Goal: Task Accomplishment & Management: Manage account settings

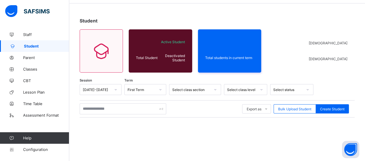
scroll to position [29, 0]
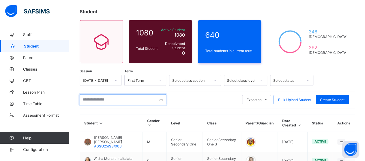
drag, startPoint x: 103, startPoint y: 101, endPoint x: 84, endPoint y: 105, distance: 20.0
click at [98, 101] on input "text" at bounding box center [123, 99] width 87 height 11
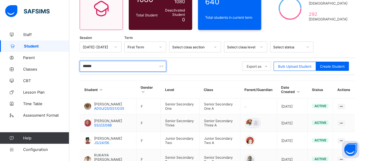
scroll to position [87, 0]
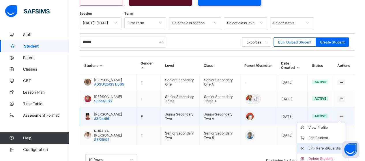
click at [337, 146] on div "Link Parent/Guardian" at bounding box center [325, 149] width 34 height 6
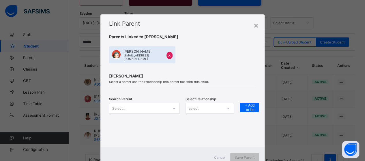
click at [174, 107] on div "Select..." at bounding box center [144, 108] width 71 height 11
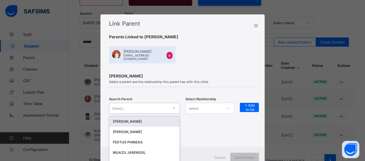
scroll to position [18, 0]
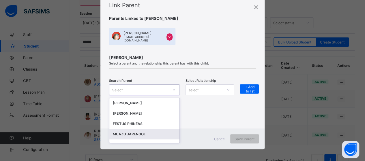
click at [158, 129] on div "MUAZU JARENGOL" at bounding box center [144, 134] width 70 height 10
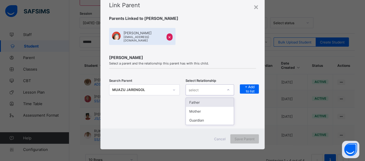
click at [218, 88] on div "select" at bounding box center [204, 90] width 37 height 8
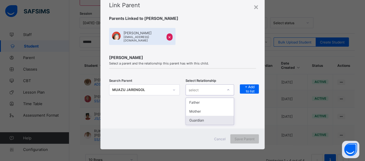
click at [219, 116] on div "Guardian" at bounding box center [210, 120] width 48 height 9
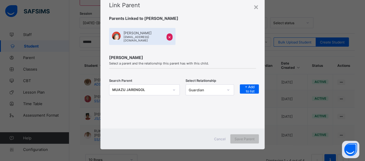
click at [246, 81] on div "Search Parent MUAZU JARENGOL Select Relationship Guardian + Add to list" at bounding box center [182, 93] width 147 height 33
click at [251, 90] on span "+ Add to list" at bounding box center [249, 89] width 10 height 9
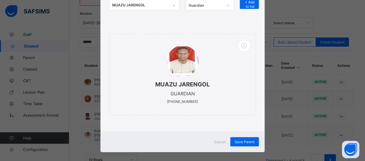
scroll to position [106, 0]
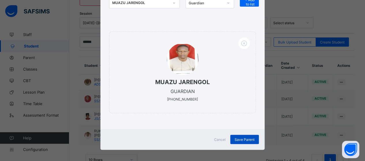
click at [238, 138] on span "Save Parent" at bounding box center [245, 140] width 20 height 4
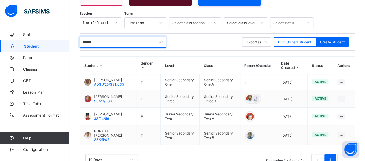
click at [125, 38] on input "******" at bounding box center [123, 42] width 87 height 11
type input "*"
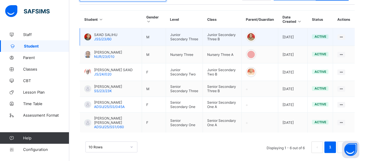
scroll to position [137, 0]
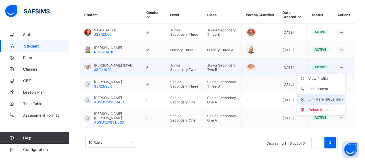
click at [337, 97] on div "Link Parent/Guardian" at bounding box center [325, 100] width 34 height 6
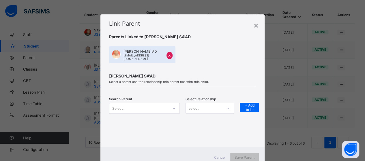
click at [171, 107] on div "Select..." at bounding box center [144, 108] width 71 height 11
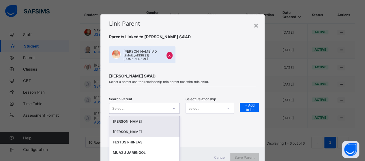
scroll to position [18, 0]
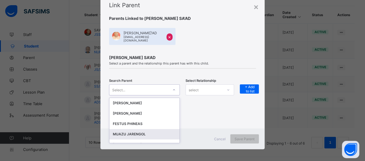
drag, startPoint x: 151, startPoint y: 131, endPoint x: 157, endPoint y: 127, distance: 7.5
click at [151, 132] on div "MUAZU JARENGOL" at bounding box center [144, 135] width 63 height 6
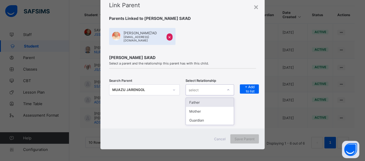
click at [200, 89] on div "select" at bounding box center [204, 90] width 37 height 8
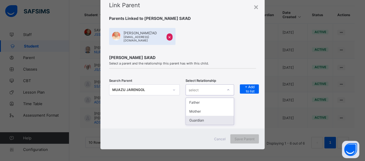
click at [194, 119] on div "Guardian" at bounding box center [210, 120] width 48 height 9
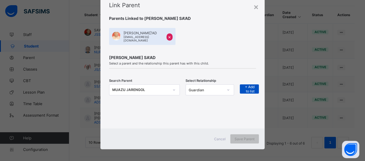
click at [249, 86] on span "+ Add to list" at bounding box center [249, 89] width 10 height 9
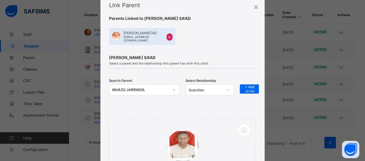
scroll to position [106, 0]
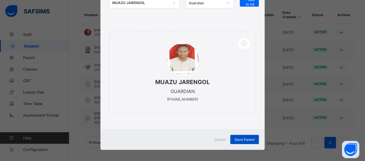
click at [246, 138] on span "Save Parent" at bounding box center [245, 140] width 20 height 4
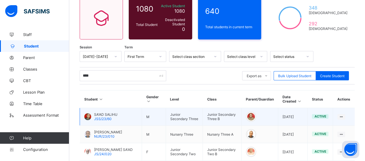
scroll to position [51, 0]
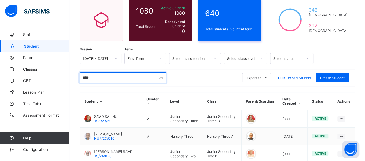
click at [108, 77] on input "****" at bounding box center [123, 77] width 87 height 11
type input "*"
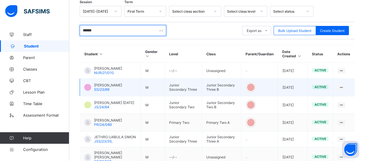
scroll to position [109, 0]
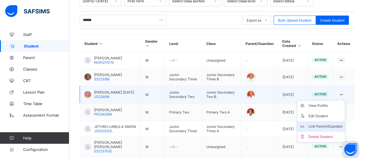
click at [338, 126] on div "Link Parent/Guardian" at bounding box center [325, 127] width 34 height 6
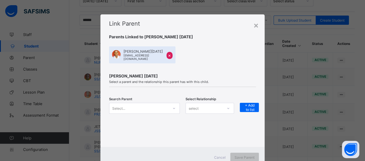
click at [173, 105] on div "Search Parent Select... Select Relationship select + Add to list" at bounding box center [182, 112] width 147 height 18
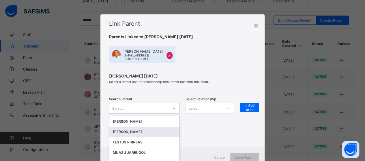
scroll to position [18, 0]
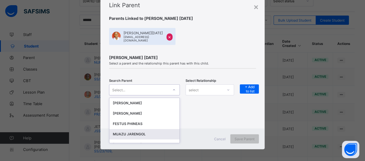
drag, startPoint x: 147, startPoint y: 135, endPoint x: 175, endPoint y: 113, distance: 35.3
click at [147, 134] on div "MUAZU JARENGOL" at bounding box center [144, 135] width 63 height 6
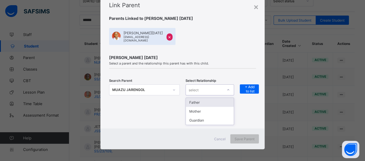
click at [206, 89] on div "select" at bounding box center [204, 90] width 37 height 8
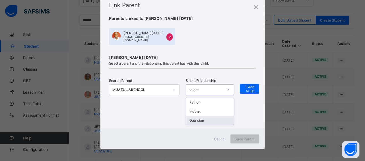
drag, startPoint x: 197, startPoint y: 118, endPoint x: 219, endPoint y: 91, distance: 34.5
click at [198, 116] on div "Guardian" at bounding box center [210, 120] width 48 height 9
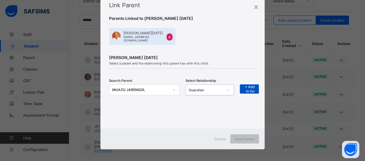
click at [248, 85] on span "+ Add to list" at bounding box center [249, 89] width 10 height 9
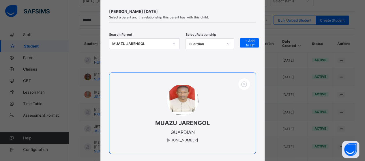
scroll to position [106, 0]
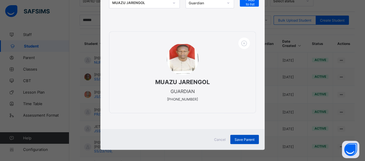
click at [242, 135] on div "Save Parent" at bounding box center [244, 139] width 29 height 9
click at [245, 137] on div "Save Parent" at bounding box center [244, 139] width 29 height 9
click at [240, 135] on div "Save Parent" at bounding box center [244, 139] width 29 height 9
click at [240, 137] on div "Save Parent" at bounding box center [244, 139] width 29 height 9
click at [240, 138] on span "Save Parent" at bounding box center [245, 140] width 20 height 4
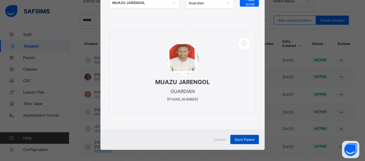
click at [240, 136] on div "Save Parent" at bounding box center [244, 139] width 29 height 9
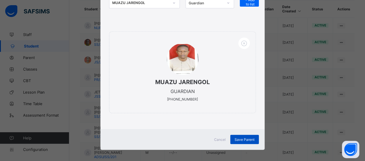
scroll to position [144, 0]
click at [236, 135] on div "Save Parent" at bounding box center [244, 139] width 29 height 9
click at [237, 136] on div "Save Parent" at bounding box center [244, 139] width 29 height 9
click at [220, 138] on span "Cancel" at bounding box center [220, 140] width 12 height 4
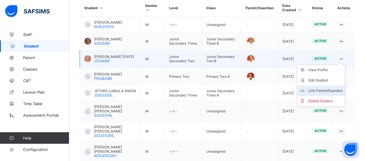
click at [337, 88] on div "Link Parent/Guardian" at bounding box center [325, 91] width 34 height 6
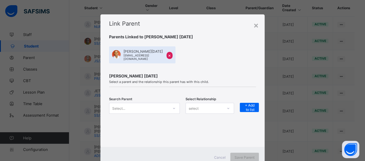
click at [173, 105] on div "Search Parent Select... Select Relationship select + Add to list" at bounding box center [182, 112] width 147 height 18
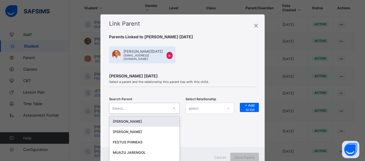
scroll to position [18, 0]
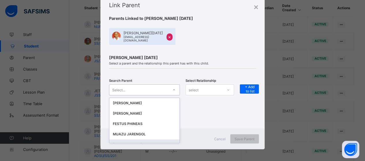
click at [156, 140] on div "IBRAHIM MOHAMMED" at bounding box center [144, 145] width 70 height 10
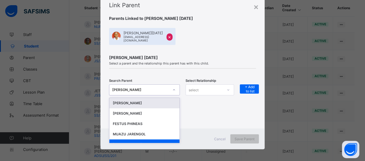
click at [172, 89] on icon at bounding box center [173, 90] width 3 height 6
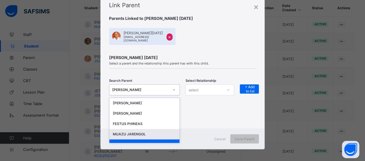
click at [139, 132] on div "MUAZU JARENGOL" at bounding box center [144, 135] width 63 height 6
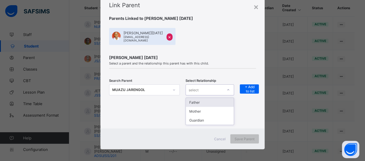
click at [218, 87] on div "select" at bounding box center [204, 90] width 37 height 8
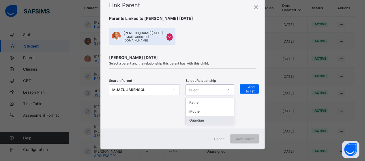
drag, startPoint x: 209, startPoint y: 118, endPoint x: 225, endPoint y: 102, distance: 22.1
click at [209, 116] on div "Guardian" at bounding box center [210, 120] width 48 height 9
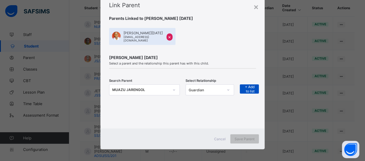
click at [248, 87] on span "+ Add to list" at bounding box center [249, 89] width 10 height 9
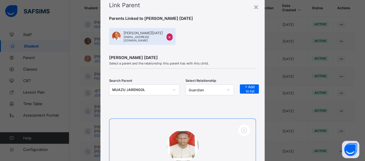
scroll to position [106, 0]
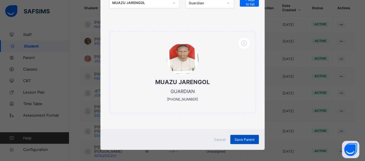
click at [245, 137] on div "Save Parent" at bounding box center [244, 139] width 29 height 9
click at [218, 140] on div "Cancel" at bounding box center [220, 139] width 21 height 9
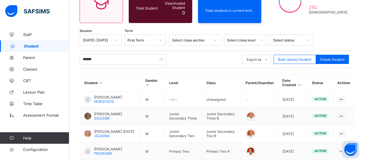
scroll to position [58, 0]
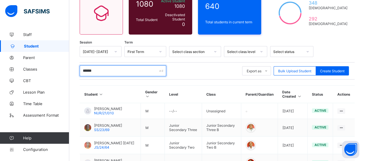
click at [101, 68] on input "******" at bounding box center [123, 71] width 87 height 11
type input "*"
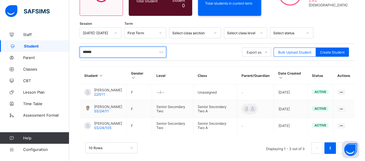
scroll to position [85, 0]
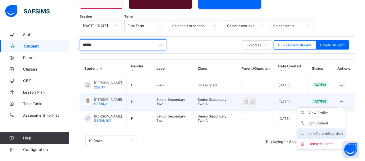
type input "******"
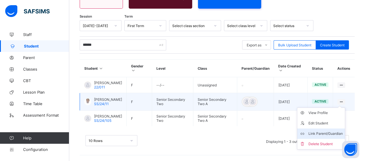
click at [337, 131] on div "Link Parent/Guardian" at bounding box center [325, 134] width 34 height 6
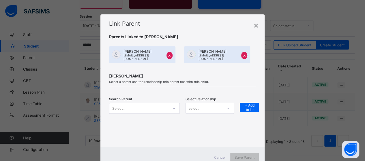
click at [172, 107] on div "Select..." at bounding box center [144, 108] width 71 height 11
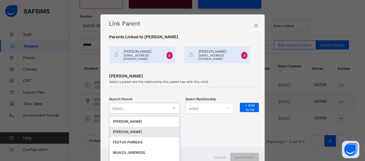
scroll to position [18, 0]
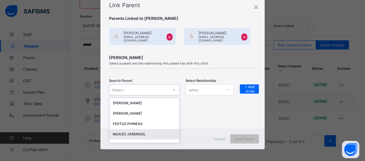
click at [147, 132] on div "MUAZU JARENGOL" at bounding box center [144, 135] width 63 height 6
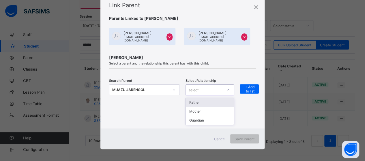
click at [202, 88] on div "select" at bounding box center [204, 90] width 37 height 8
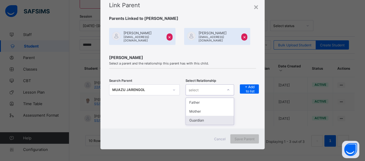
click at [196, 116] on div "Guardian" at bounding box center [210, 120] width 48 height 9
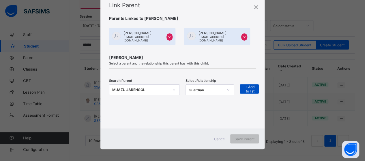
click at [245, 85] on span "+ Add to list" at bounding box center [249, 89] width 10 height 9
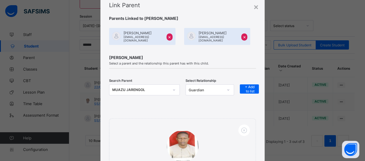
scroll to position [106, 0]
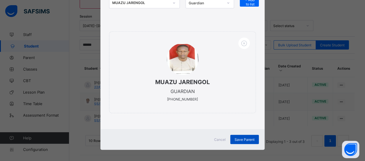
click at [254, 137] on div "Save Parent" at bounding box center [244, 139] width 29 height 9
click at [240, 138] on div "Save Parent" at bounding box center [244, 139] width 29 height 9
click at [239, 136] on div "Save Parent" at bounding box center [244, 139] width 29 height 9
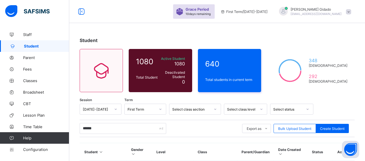
scroll to position [85, 0]
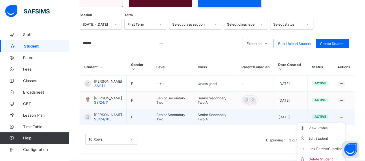
click at [344, 116] on icon at bounding box center [341, 117] width 5 height 4
click at [329, 130] on div "View Profile" at bounding box center [325, 129] width 34 height 6
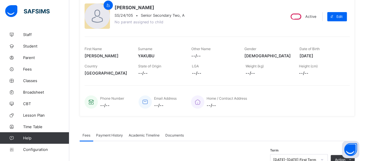
scroll to position [27, 0]
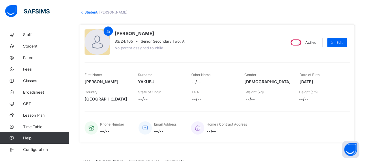
click at [84, 11] on icon at bounding box center [82, 12] width 5 height 4
click at [88, 11] on link "Student" at bounding box center [91, 12] width 13 height 4
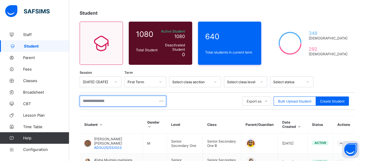
click at [103, 102] on input "text" at bounding box center [123, 101] width 87 height 11
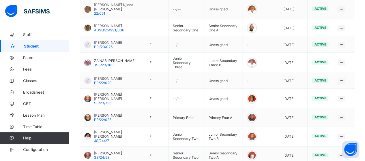
scroll to position [201, 0]
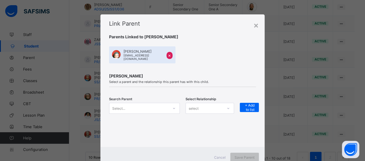
click at [174, 106] on div "Search Parent Select... Select Relationship select + Add to list" at bounding box center [182, 112] width 147 height 18
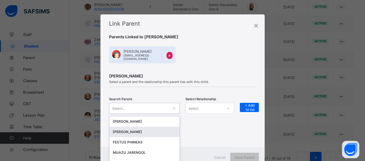
scroll to position [18, 0]
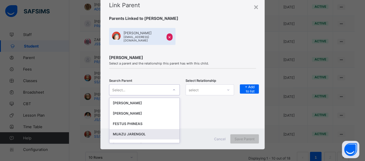
drag, startPoint x: 143, startPoint y: 132, endPoint x: 166, endPoint y: 107, distance: 34.3
click at [144, 129] on div "MUAZU JARENGOL" at bounding box center [144, 134] width 70 height 10
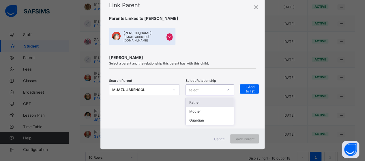
click at [208, 89] on div "select" at bounding box center [204, 90] width 37 height 8
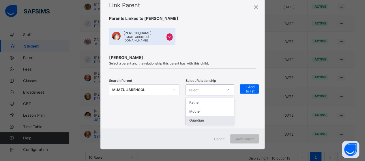
drag, startPoint x: 202, startPoint y: 118, endPoint x: 212, endPoint y: 108, distance: 14.1
click at [202, 118] on div "Guardian" at bounding box center [210, 120] width 48 height 9
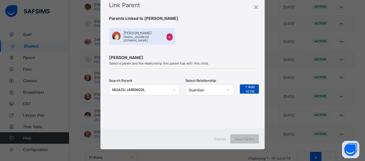
click at [252, 88] on span "+ Add to list" at bounding box center [249, 89] width 10 height 9
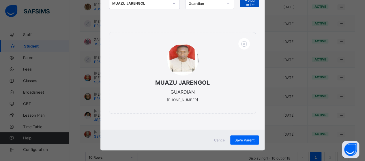
scroll to position [106, 0]
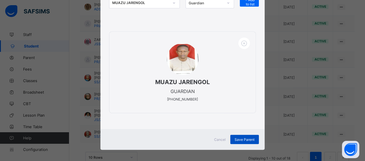
click at [242, 138] on span "Save Parent" at bounding box center [245, 140] width 20 height 4
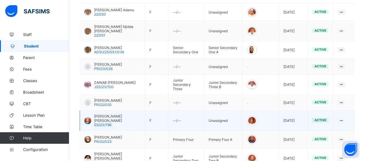
scroll to position [114, 0]
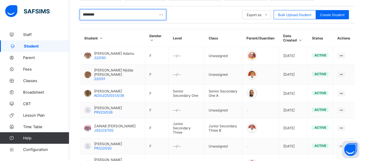
click at [105, 12] on input "********" at bounding box center [123, 14] width 87 height 11
type input "*"
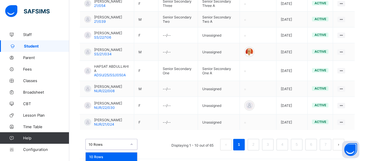
scroll to position [217, 0]
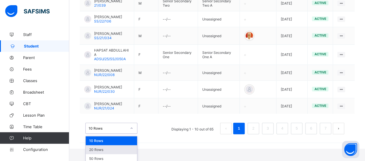
click at [135, 134] on div "option 20 Rows focused, 2 of 3. 3 results available. Use Up and Down to choose …" at bounding box center [111, 128] width 52 height 11
click at [118, 154] on div "50 Rows" at bounding box center [111, 158] width 51 height 9
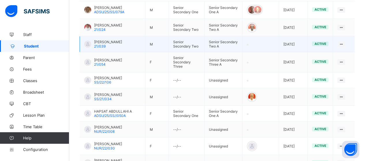
scroll to position [16, 0]
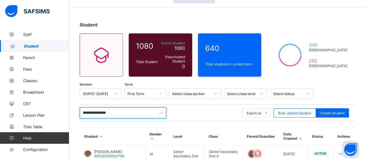
click at [128, 114] on input "**********" at bounding box center [123, 113] width 87 height 11
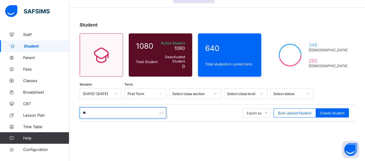
type input "*"
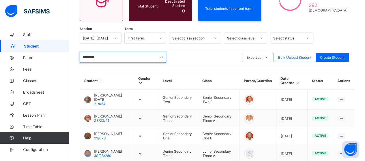
scroll to position [102, 0]
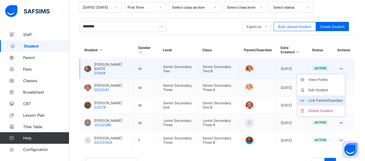
click at [335, 98] on div "Link Parent/Guardian" at bounding box center [325, 101] width 34 height 6
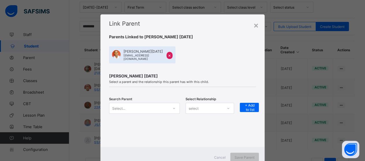
click at [171, 109] on div "Select..." at bounding box center [144, 108] width 71 height 11
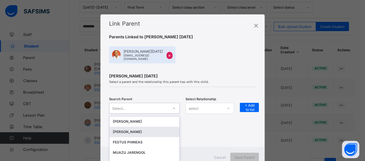
scroll to position [18, 0]
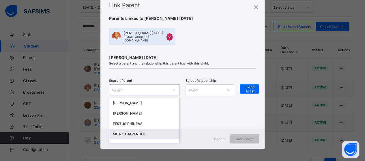
click at [154, 133] on div "MUAZU JARENGOL" at bounding box center [144, 135] width 63 height 6
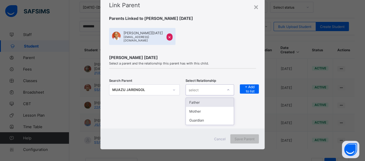
click at [219, 88] on div "select" at bounding box center [204, 90] width 37 height 8
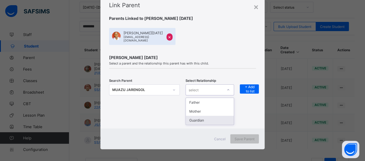
drag, startPoint x: 213, startPoint y: 118, endPoint x: 237, endPoint y: 95, distance: 33.3
click at [212, 117] on div "Guardian" at bounding box center [210, 120] width 48 height 9
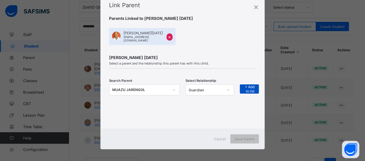
click at [251, 85] on span "+ Add to list" at bounding box center [249, 89] width 10 height 9
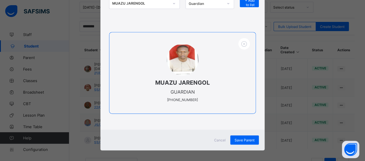
scroll to position [106, 0]
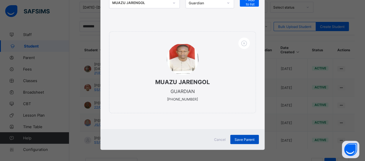
click at [244, 138] on span "Save Parent" at bounding box center [245, 140] width 20 height 4
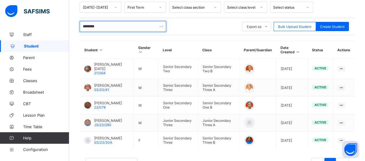
click at [105, 25] on input "********" at bounding box center [123, 26] width 87 height 11
type input "*"
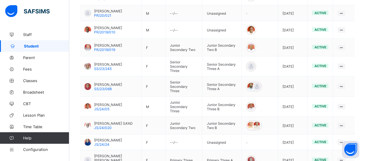
scroll to position [593, 0]
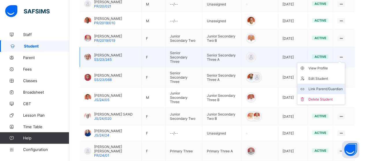
type input "**********"
click at [328, 86] on div "Link Parent/Guardian" at bounding box center [325, 89] width 34 height 6
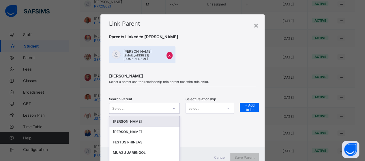
click at [172, 104] on div "option [object Object] focused, 1 of 612. 612 results available. Use Up and Dow…" at bounding box center [144, 108] width 71 height 11
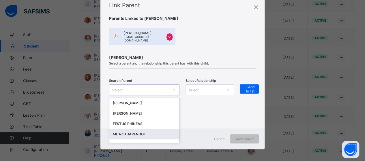
click at [154, 133] on div "MUAZU JARENGOL" at bounding box center [144, 135] width 63 height 6
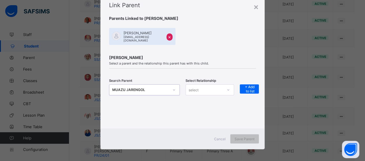
click at [212, 87] on div "select" at bounding box center [204, 90] width 37 height 8
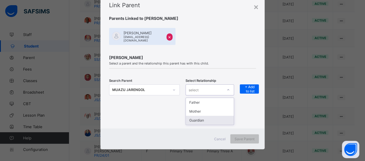
drag, startPoint x: 212, startPoint y: 118, endPoint x: 222, endPoint y: 100, distance: 19.9
click at [212, 117] on div "Guardian" at bounding box center [210, 120] width 48 height 9
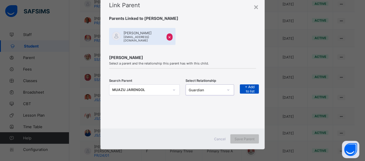
click at [246, 86] on span "+ Add to list" at bounding box center [249, 89] width 10 height 9
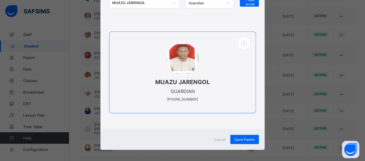
scroll to position [651, 0]
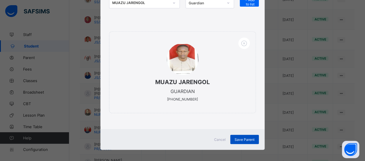
click at [245, 138] on span "Save Parent" at bounding box center [245, 140] width 20 height 4
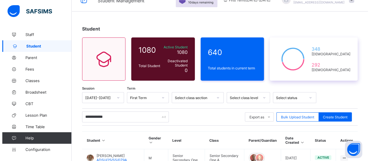
scroll to position [0, 0]
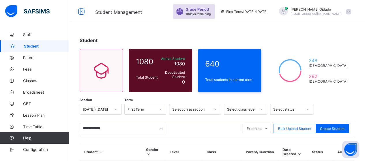
click at [351, 12] on span at bounding box center [348, 11] width 5 height 5
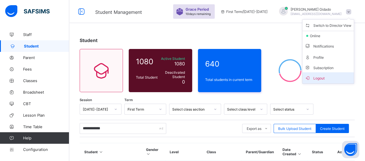
click at [329, 75] on span "Logout" at bounding box center [328, 78] width 47 height 7
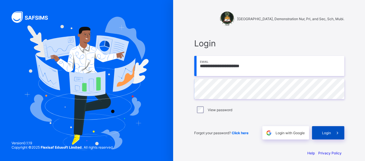
click at [325, 136] on div "Login" at bounding box center [328, 132] width 32 height 13
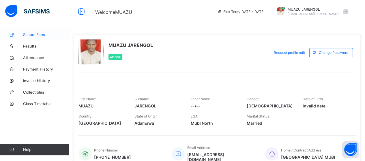
click at [42, 33] on span "School Fees" at bounding box center [46, 34] width 46 height 5
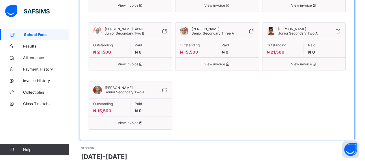
scroll to position [144, 0]
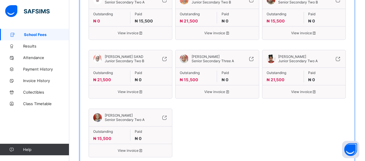
click at [341, 56] on icon at bounding box center [338, 59] width 6 height 6
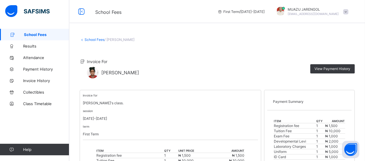
click at [348, 13] on span at bounding box center [345, 11] width 5 height 5
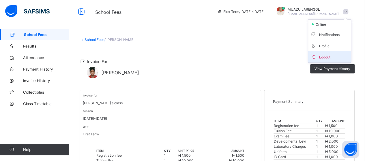
click at [340, 54] on span "Logout" at bounding box center [330, 57] width 38 height 7
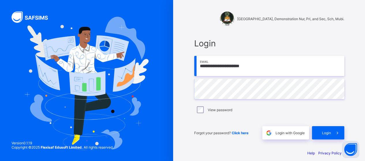
drag, startPoint x: 262, startPoint y: 68, endPoint x: 197, endPoint y: 72, distance: 65.4
click at [197, 72] on input "**********" at bounding box center [269, 66] width 150 height 20
type input "**********"
click at [325, 129] on div "Login" at bounding box center [328, 132] width 32 height 13
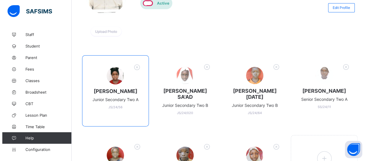
scroll to position [87, 0]
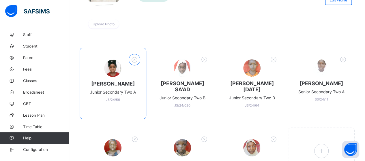
click at [136, 60] on icon at bounding box center [134, 60] width 9 height 8
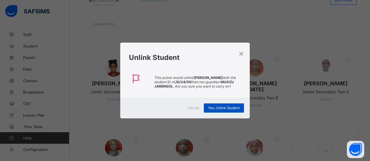
click at [213, 110] on span "Yes, Unlink Student" at bounding box center [223, 108] width 31 height 4
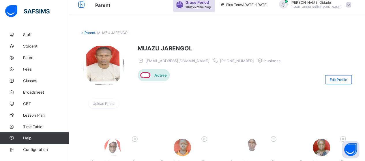
scroll to position [0, 0]
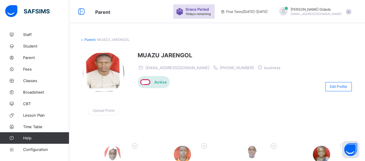
click at [351, 12] on span at bounding box center [348, 11] width 5 height 5
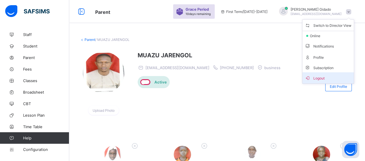
click at [321, 77] on span "Logout" at bounding box center [328, 78] width 47 height 7
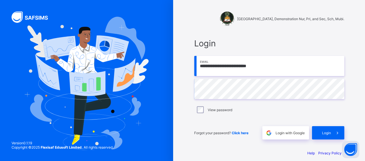
drag, startPoint x: 270, startPoint y: 68, endPoint x: 194, endPoint y: 67, distance: 75.9
click at [194, 67] on div "**********" at bounding box center [270, 89] width 162 height 113
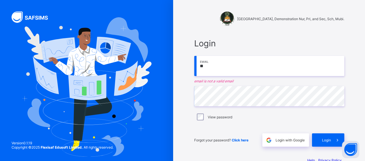
type input "**********"
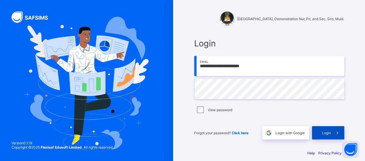
click at [328, 133] on span "Login" at bounding box center [326, 133] width 9 height 4
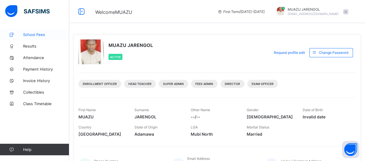
click at [41, 33] on span "School Fees" at bounding box center [46, 34] width 46 height 5
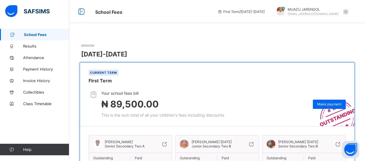
click at [348, 12] on span at bounding box center [345, 11] width 5 height 5
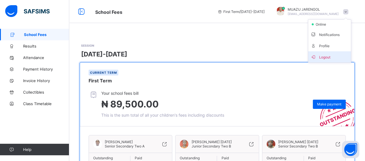
click at [327, 56] on span "Logout" at bounding box center [330, 57] width 38 height 7
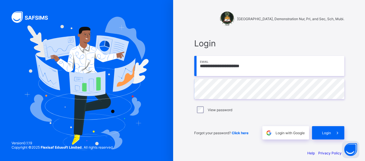
drag, startPoint x: 274, startPoint y: 65, endPoint x: 196, endPoint y: 66, distance: 77.7
click at [199, 66] on input "**********" at bounding box center [269, 66] width 150 height 20
type input "**********"
click at [323, 133] on div "Login" at bounding box center [328, 132] width 32 height 13
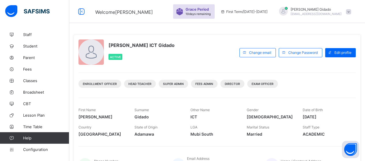
scroll to position [29, 0]
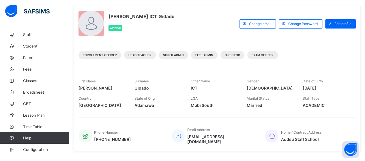
click at [32, 47] on span "Student" at bounding box center [46, 46] width 46 height 5
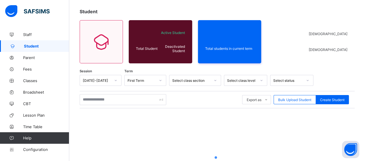
scroll to position [58, 0]
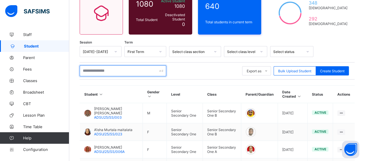
click at [117, 72] on input "text" at bounding box center [123, 71] width 87 height 11
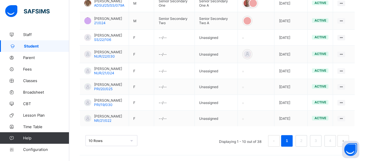
scroll to position [207, 0]
type input "******"
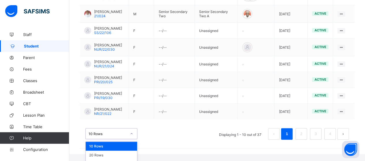
scroll to position [221, 0]
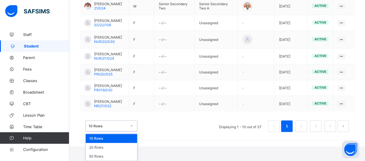
click at [132, 132] on div "option 10 Rows focused, 1 of 3. 3 results available. Use Up and Down to choose …" at bounding box center [111, 126] width 52 height 11
click at [126, 156] on div "50 Rows" at bounding box center [111, 156] width 51 height 9
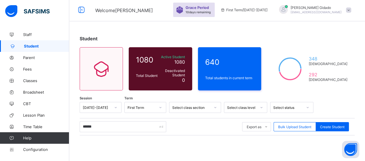
scroll to position [0, 0]
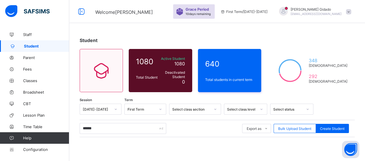
click at [351, 9] on span at bounding box center [348, 11] width 5 height 5
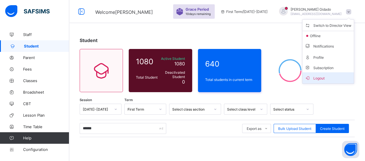
click at [323, 77] on span "Logout" at bounding box center [328, 78] width 47 height 7
